Goal: Find specific page/section: Find specific page/section

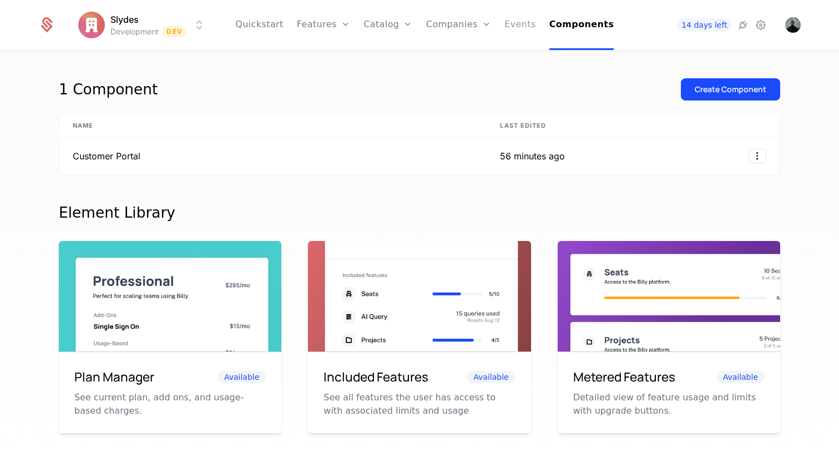
click at [516, 25] on link "Events" at bounding box center [520, 25] width 32 height 50
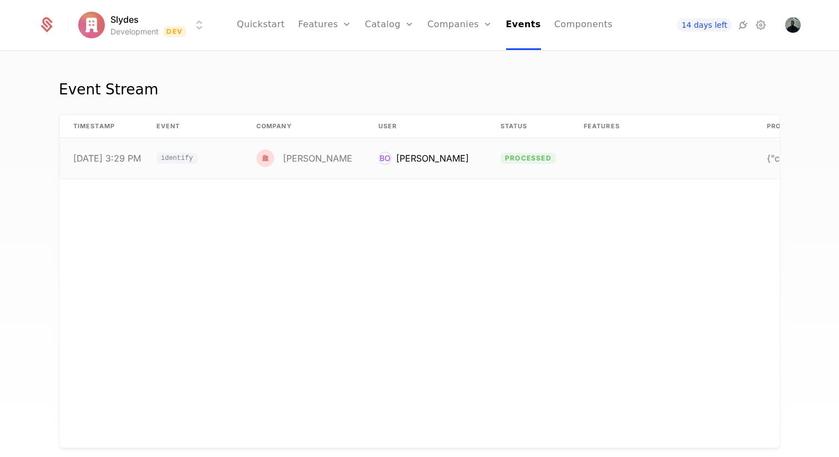
click at [224, 155] on td "identify" at bounding box center [193, 158] width 100 height 40
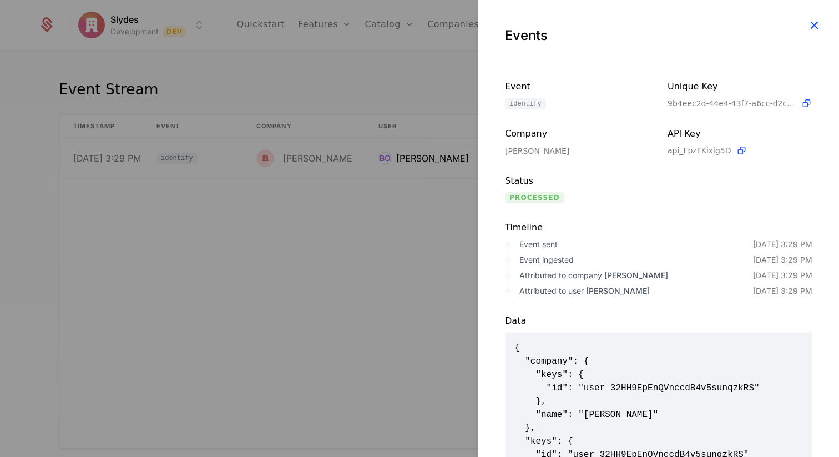
click at [814, 28] on icon "button" at bounding box center [814, 25] width 14 height 14
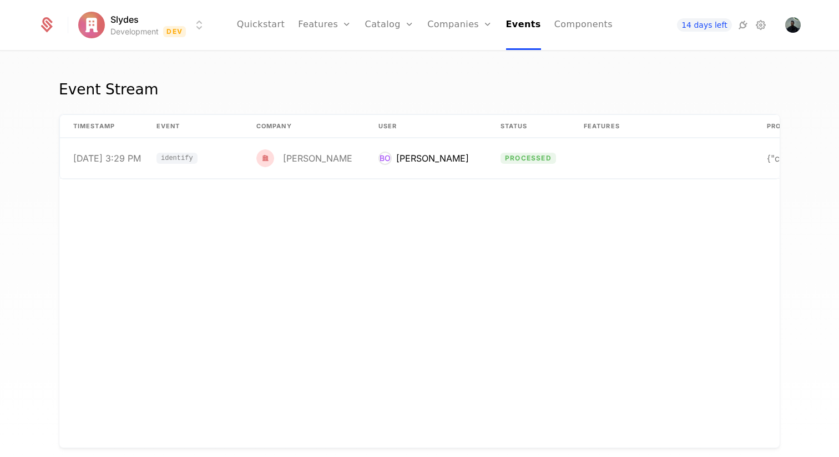
click at [616, 179] on div "timestamp Event Company User Status Features Properties [DATE] 3:29 PM identify…" at bounding box center [419, 280] width 720 height 333
click at [586, 162] on td at bounding box center [661, 158] width 183 height 40
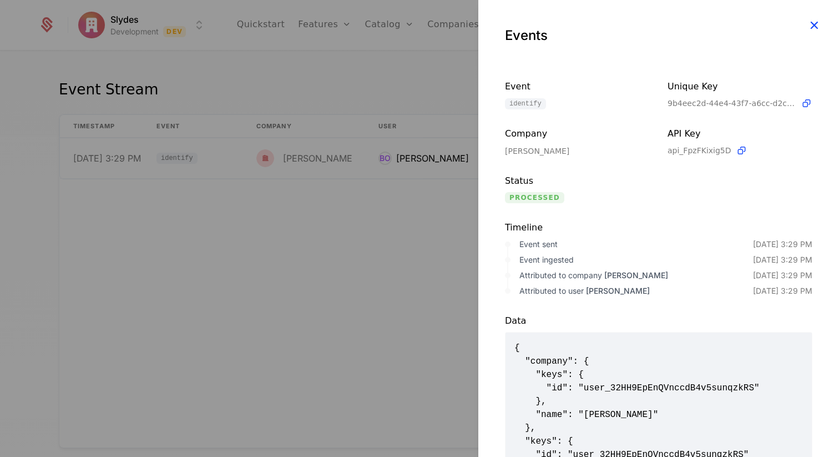
click at [810, 25] on icon "button" at bounding box center [814, 25] width 14 height 14
